Goal: Transaction & Acquisition: Purchase product/service

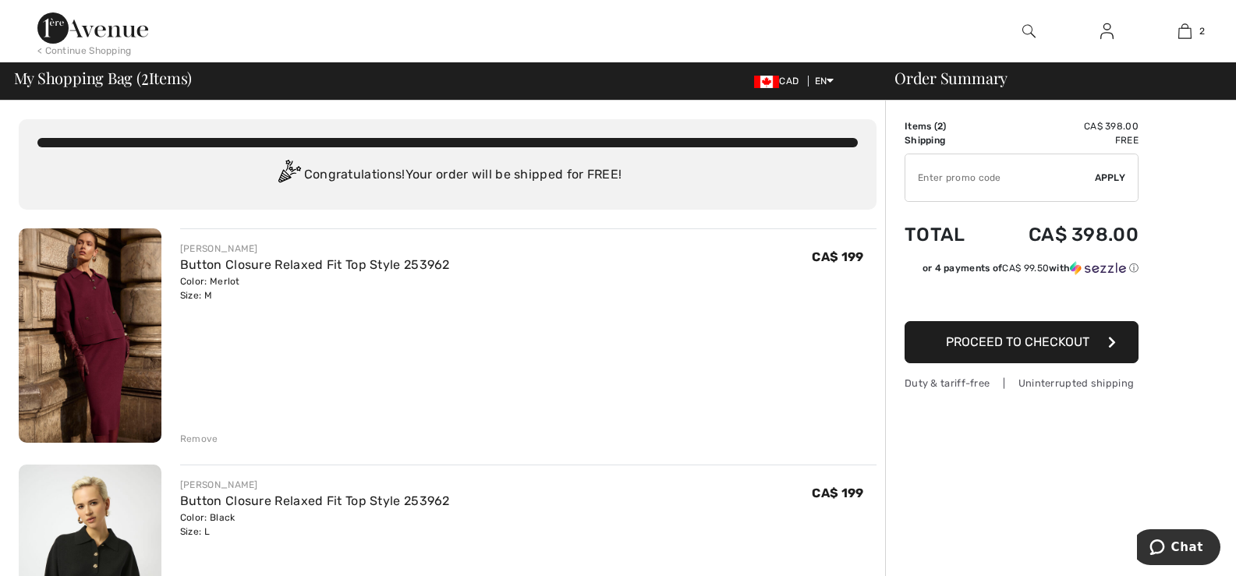
click at [193, 432] on div "Remove" at bounding box center [199, 439] width 38 height 14
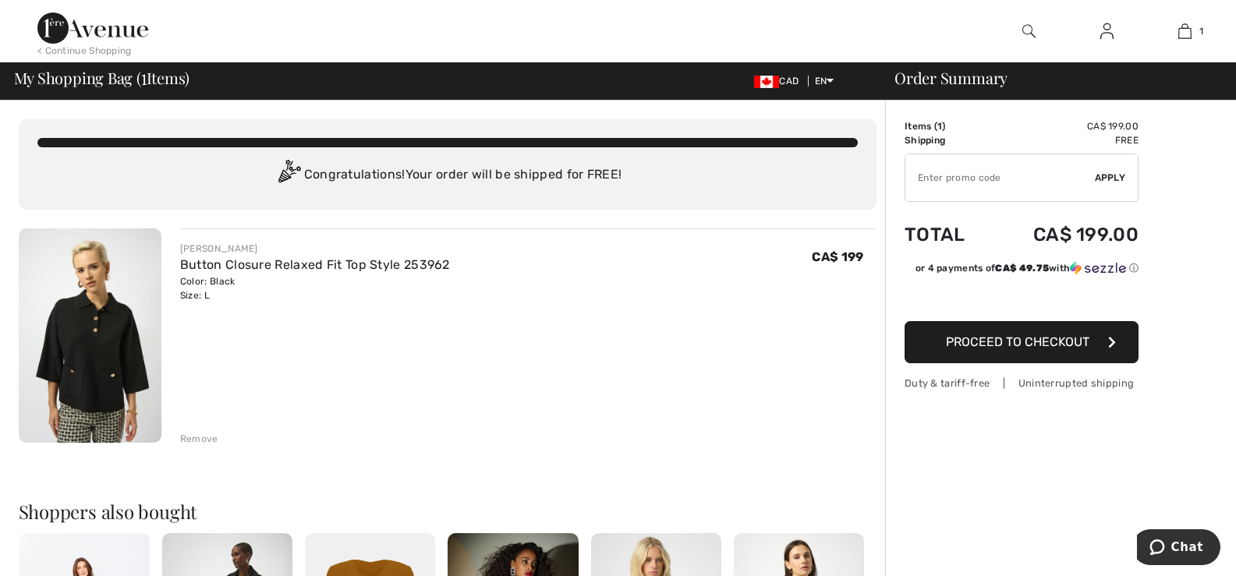
click at [1025, 338] on span "Proceed to Checkout" at bounding box center [1018, 342] width 144 height 15
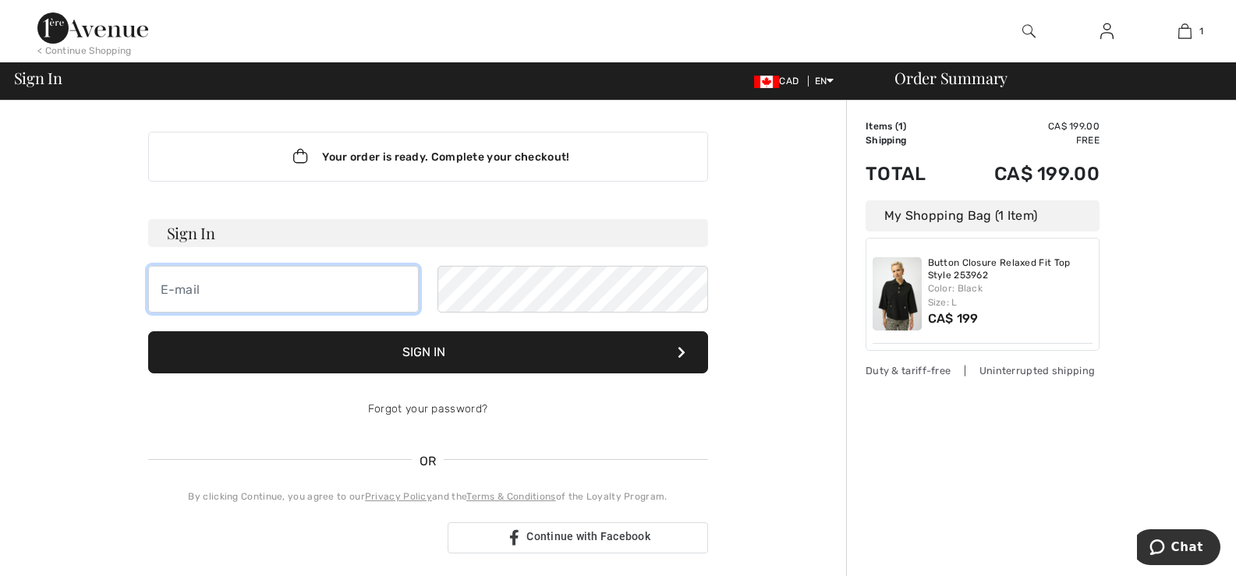
click at [353, 285] on input "email" at bounding box center [283, 289] width 271 height 47
type input "syarmus@rogers.com"
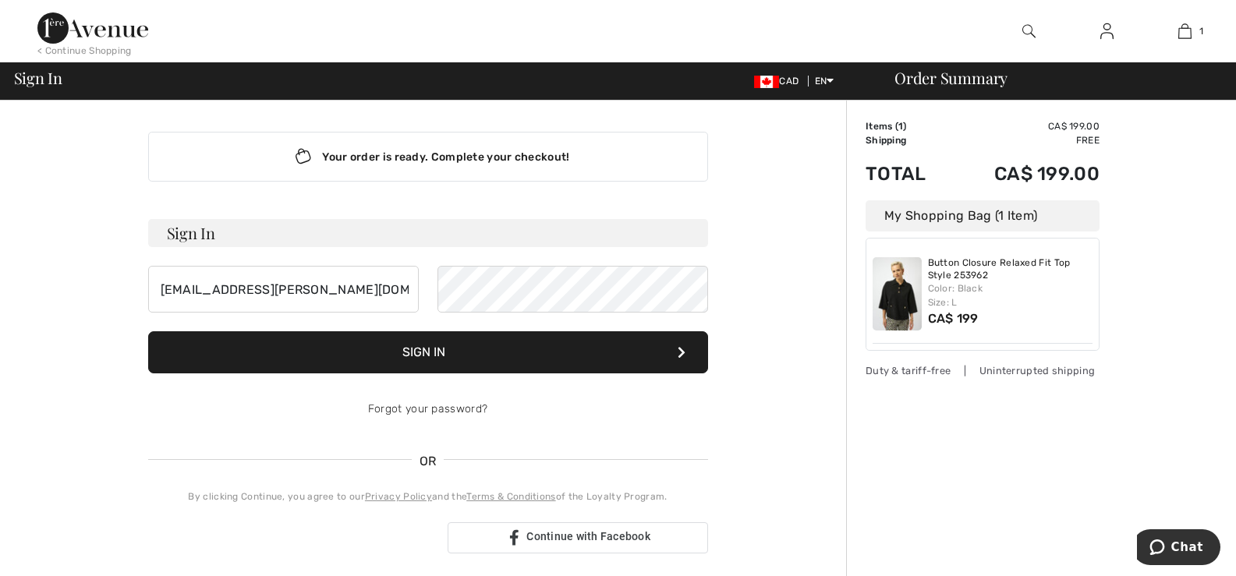
click at [500, 347] on button "Sign In" at bounding box center [428, 353] width 560 height 42
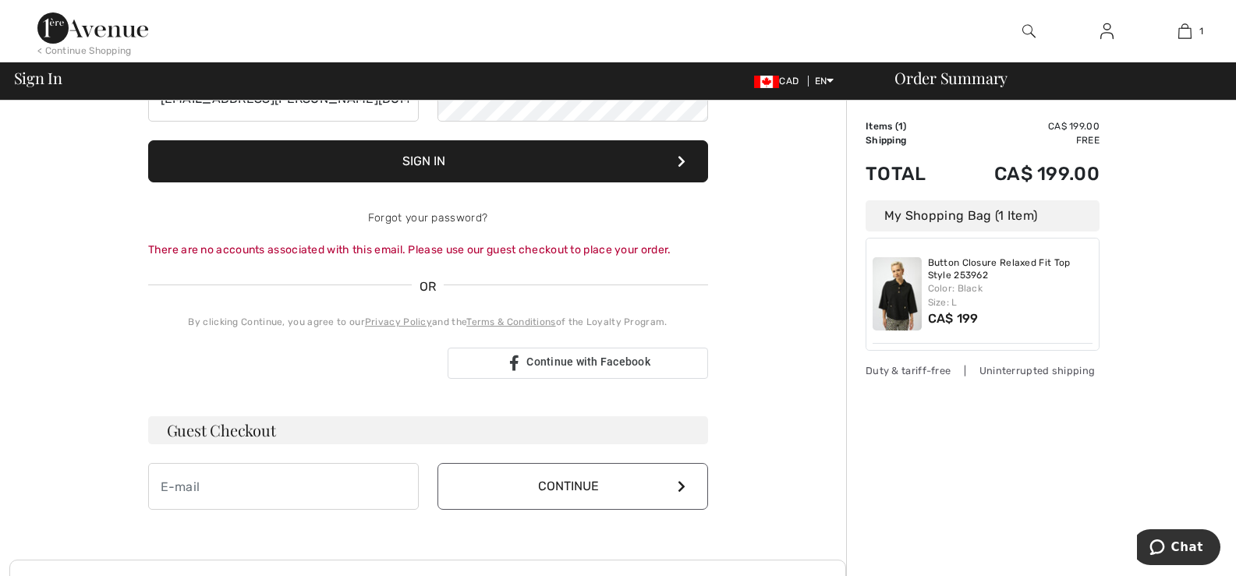
scroll to position [234, 0]
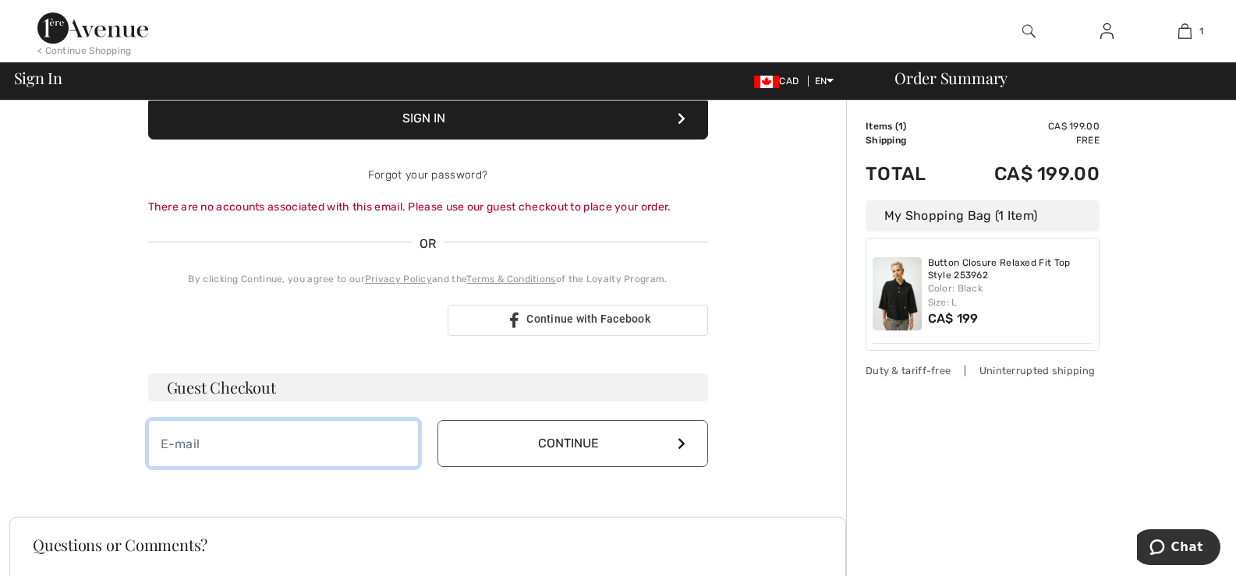
click at [382, 443] on input "email" at bounding box center [283, 443] width 271 height 47
type input "syarmus@rogers.com"
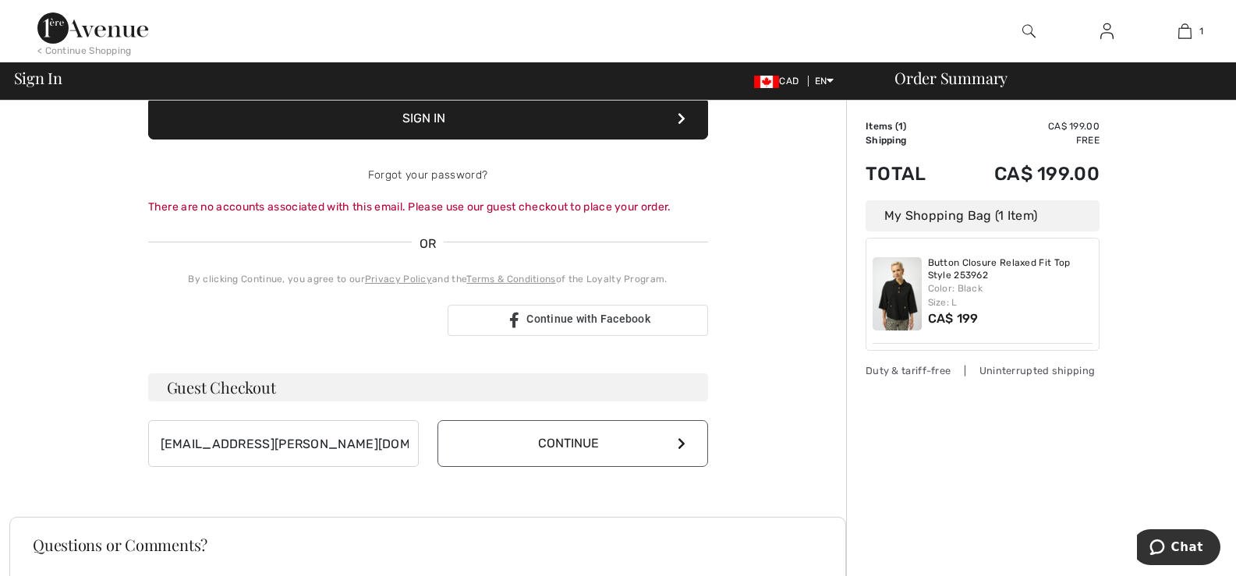
click at [676, 438] on button "Continue" at bounding box center [573, 443] width 271 height 47
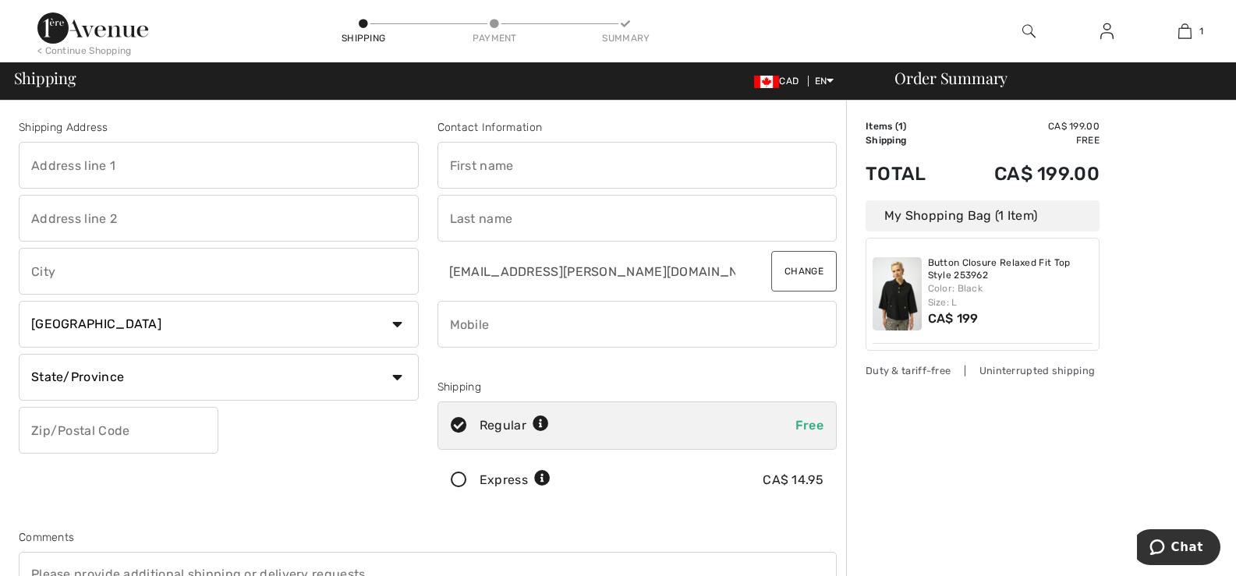
click at [144, 161] on input "text" at bounding box center [219, 165] width 400 height 47
type input "[STREET_ADDRESS]"
type input "Brechin"
select select "ON"
type input "L0K1B0"
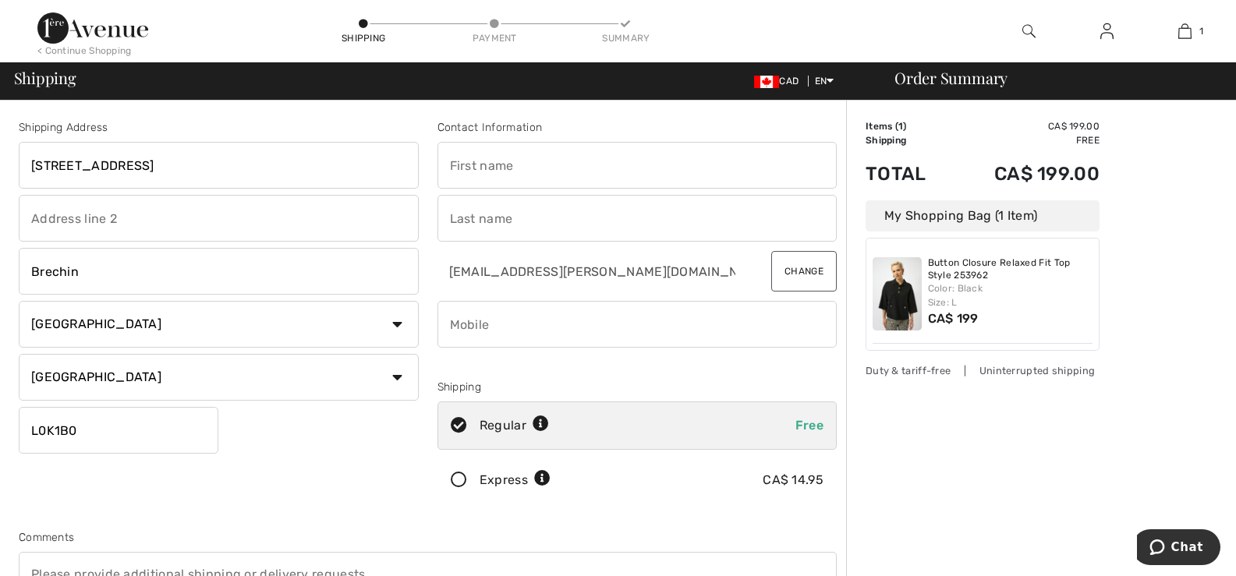
type input "Larry"
type input "Yarmus"
type input "4165678915"
click at [126, 161] on input "24 Laguna Pwy 8" at bounding box center [219, 165] width 400 height 47
type input "24 Laguna Pwy, Unit8"
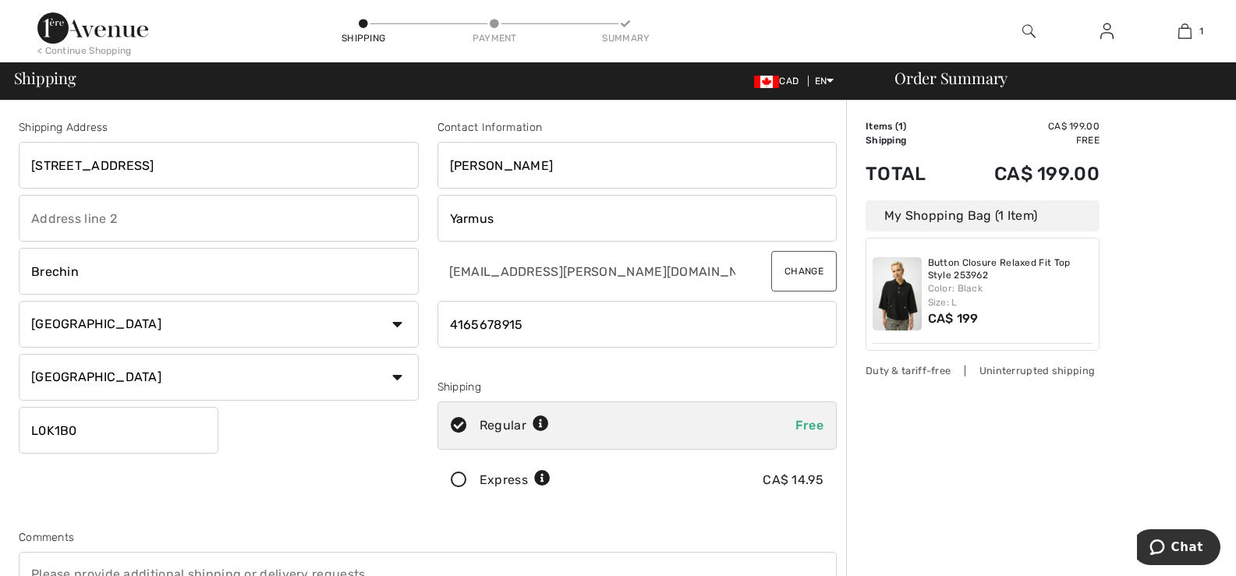
click at [456, 168] on input "Larry" at bounding box center [638, 165] width 400 height 47
click at [510, 161] on input "Saraharry" at bounding box center [638, 165] width 400 height 47
type input "Sarah"
click at [677, 347] on input "phone" at bounding box center [638, 324] width 400 height 47
type input "4161773873"
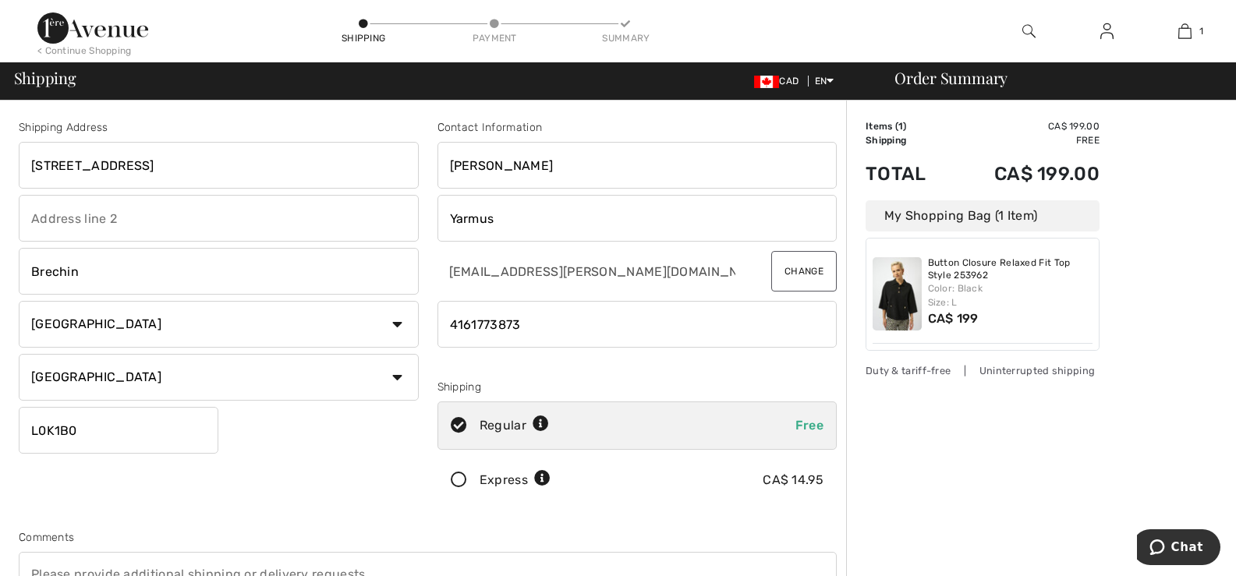
click at [154, 167] on input "24 Laguna Pwy, Unit8" at bounding box center [219, 165] width 400 height 47
click at [117, 165] on input "24 Laguna Pwy, Unit 8" at bounding box center [219, 165] width 400 height 47
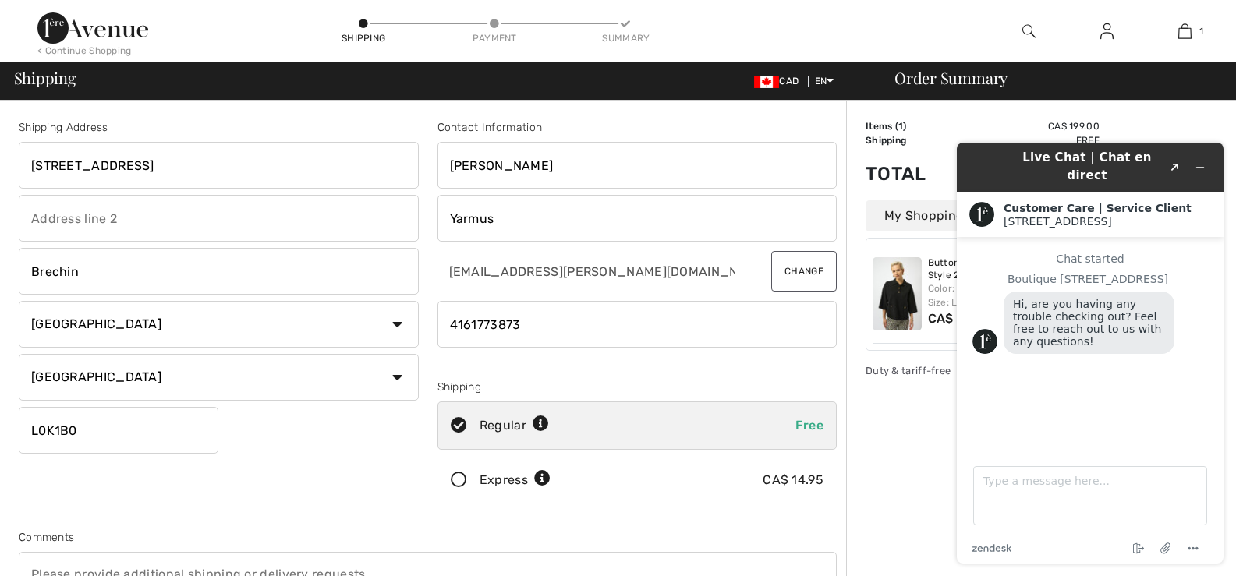
click at [106, 165] on input "24 Laguna Pwy, Unit 8" at bounding box center [219, 165] width 400 height 47
type input "24 Laguna Pkwy, Unit 8"
click at [1201, 162] on icon "Minimize widget" at bounding box center [1200, 167] width 11 height 11
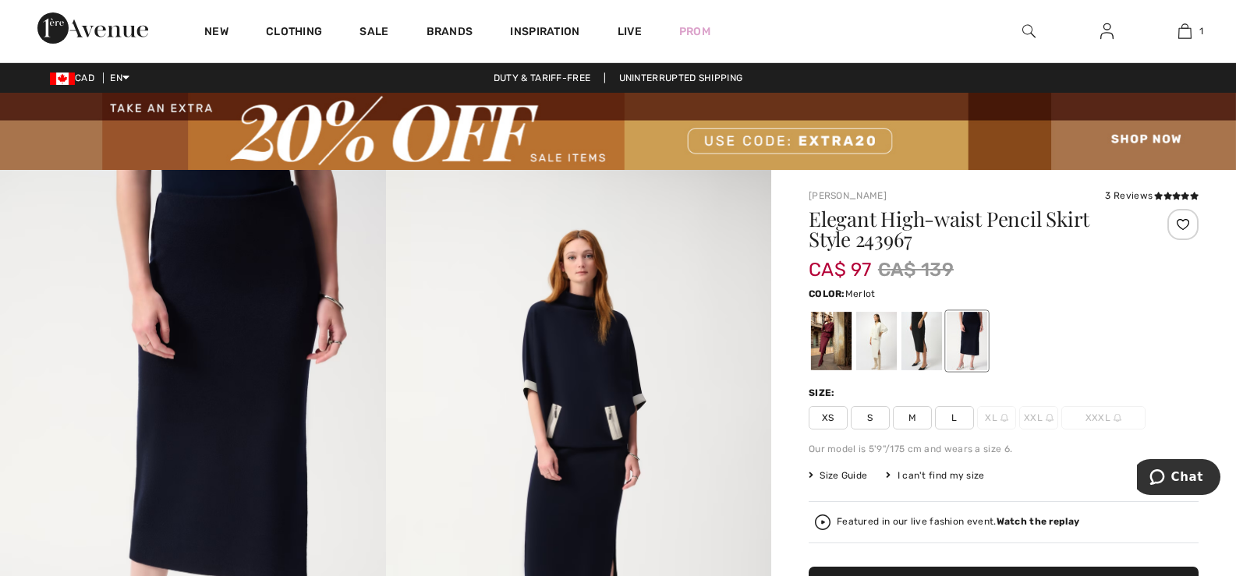
click at [838, 324] on div at bounding box center [831, 341] width 41 height 59
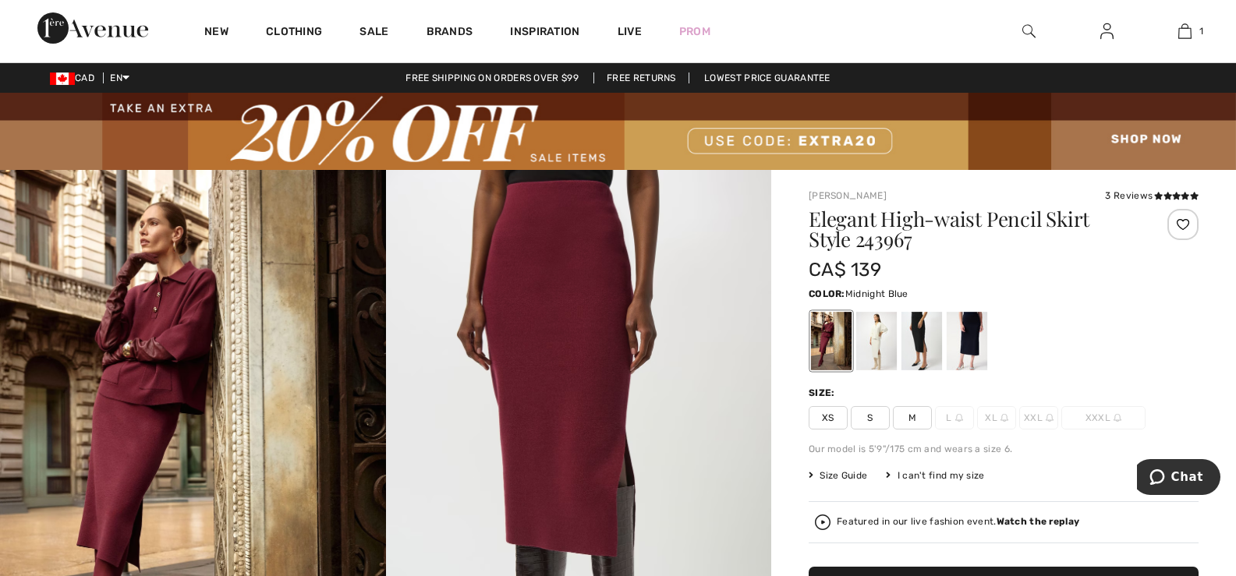
click at [963, 342] on div at bounding box center [967, 341] width 41 height 59
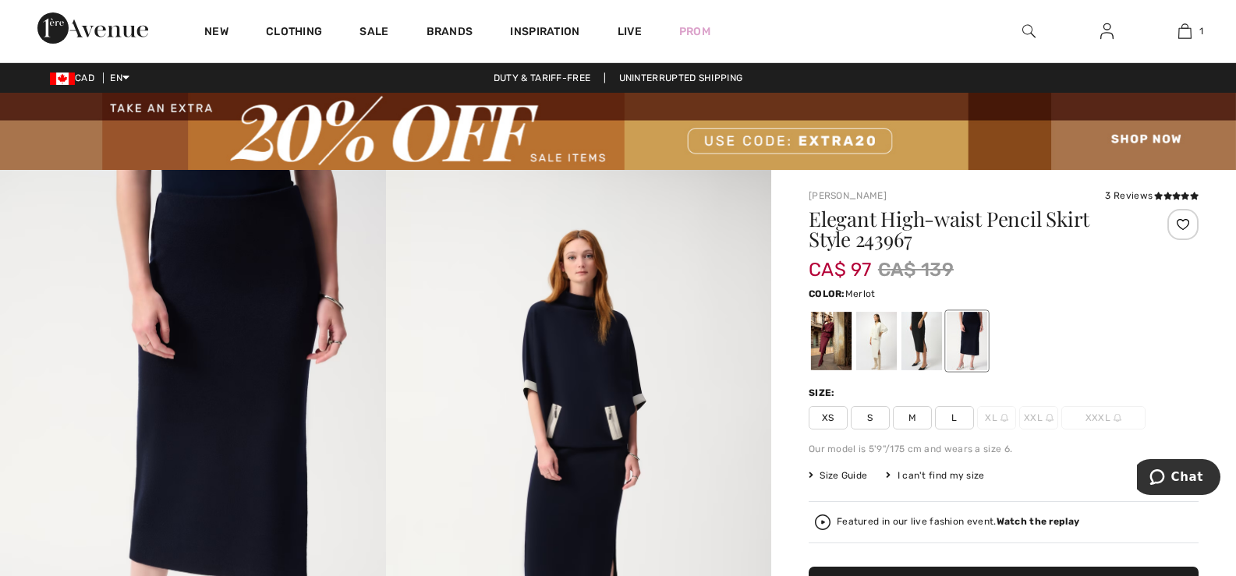
click at [821, 343] on div at bounding box center [831, 341] width 41 height 59
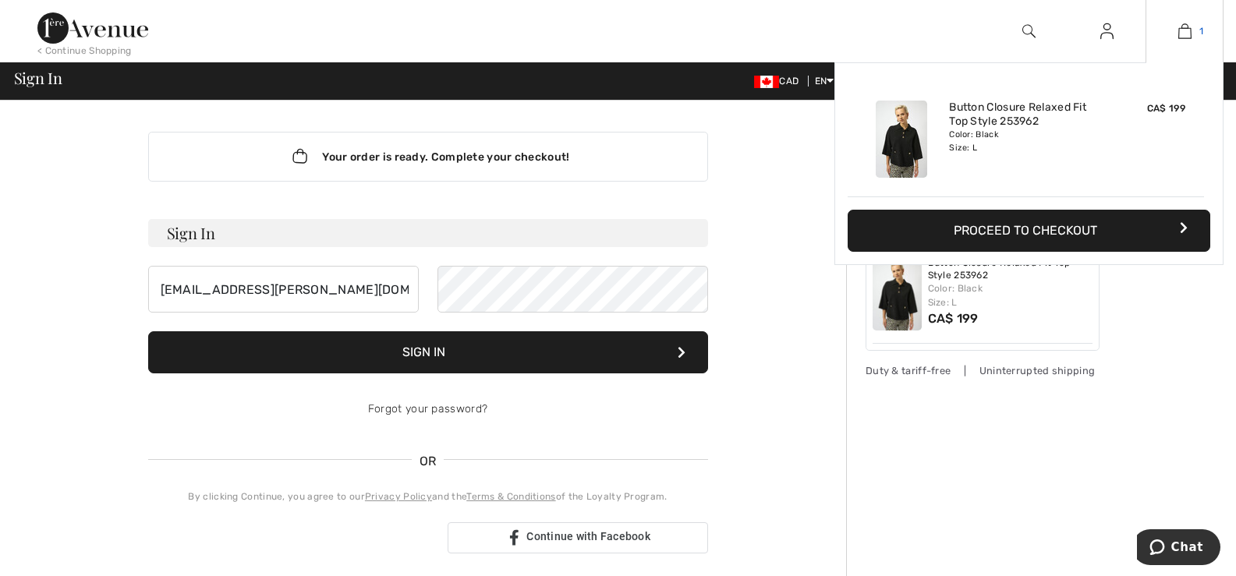
click at [1189, 34] on img at bounding box center [1185, 31] width 13 height 19
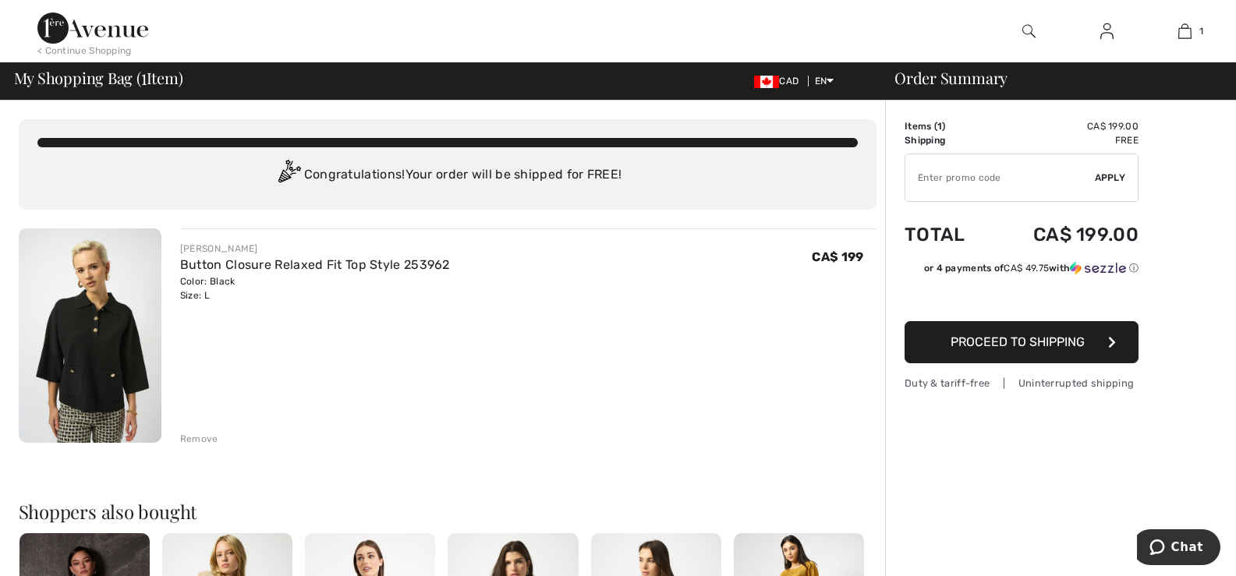
click at [206, 432] on div "Remove" at bounding box center [199, 439] width 38 height 14
